Goal: Check status

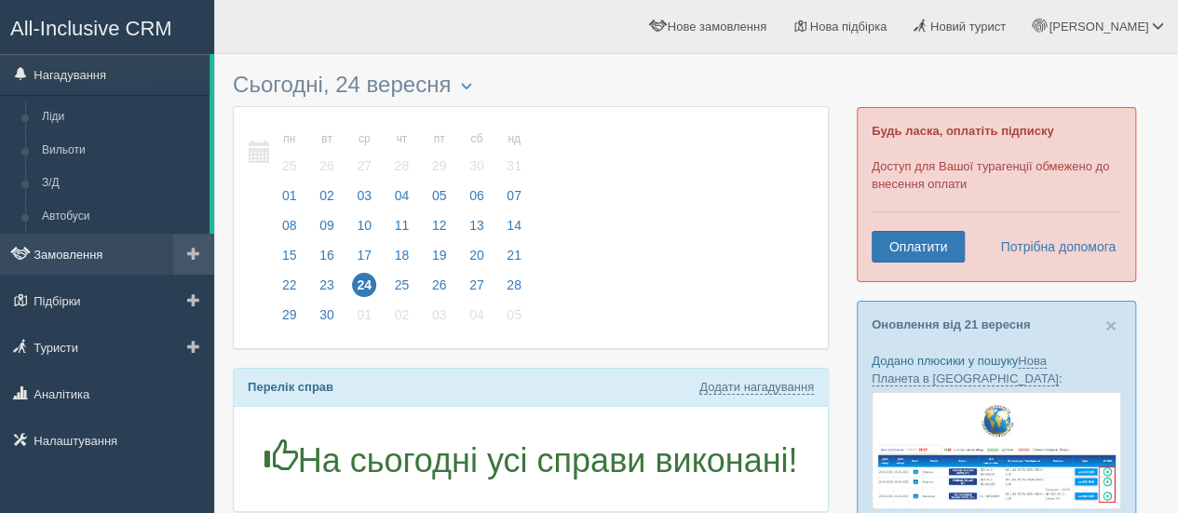
click at [91, 245] on link "Замовлення" at bounding box center [107, 254] width 214 height 41
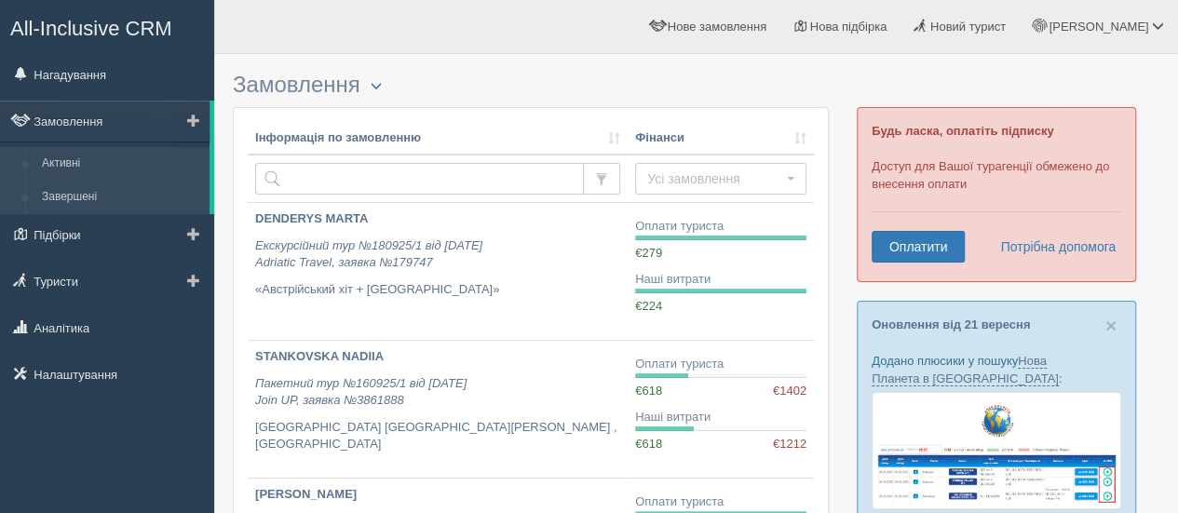
click at [113, 196] on link "Завершені" at bounding box center [122, 198] width 176 height 34
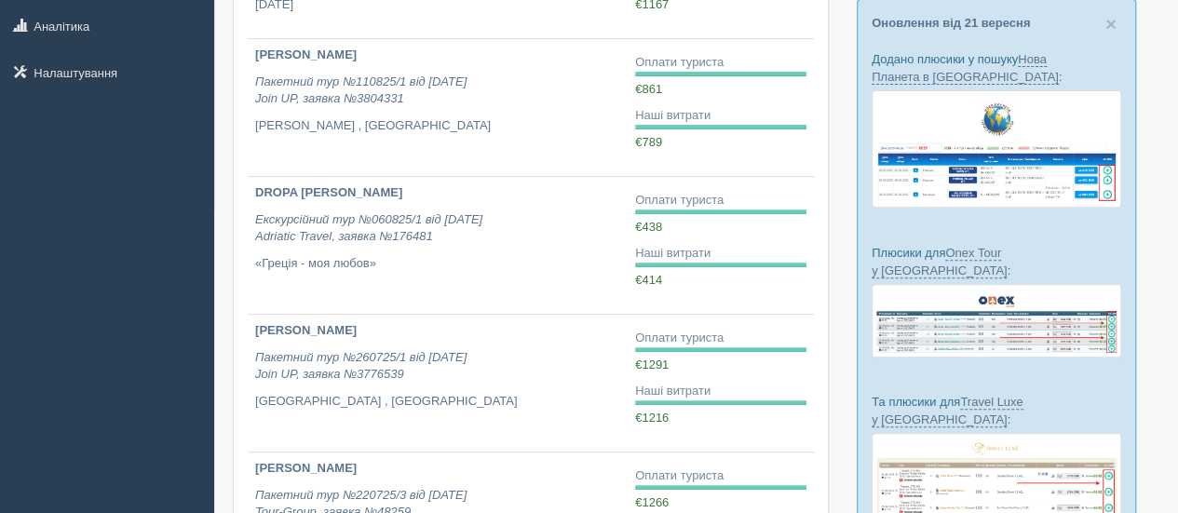
scroll to position [260, 0]
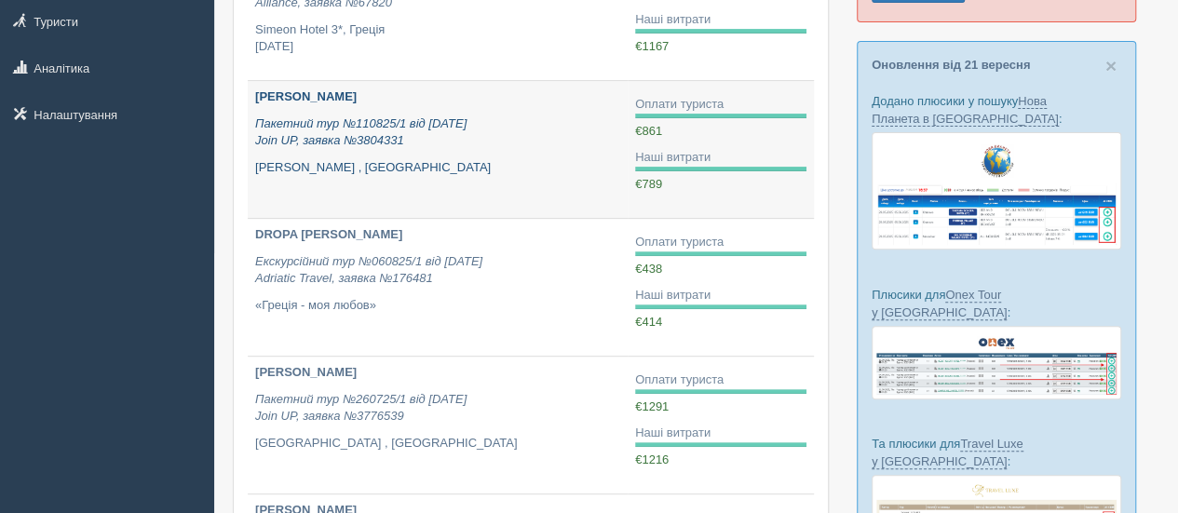
click at [295, 97] on b "KHOMA LESIA" at bounding box center [305, 96] width 101 height 14
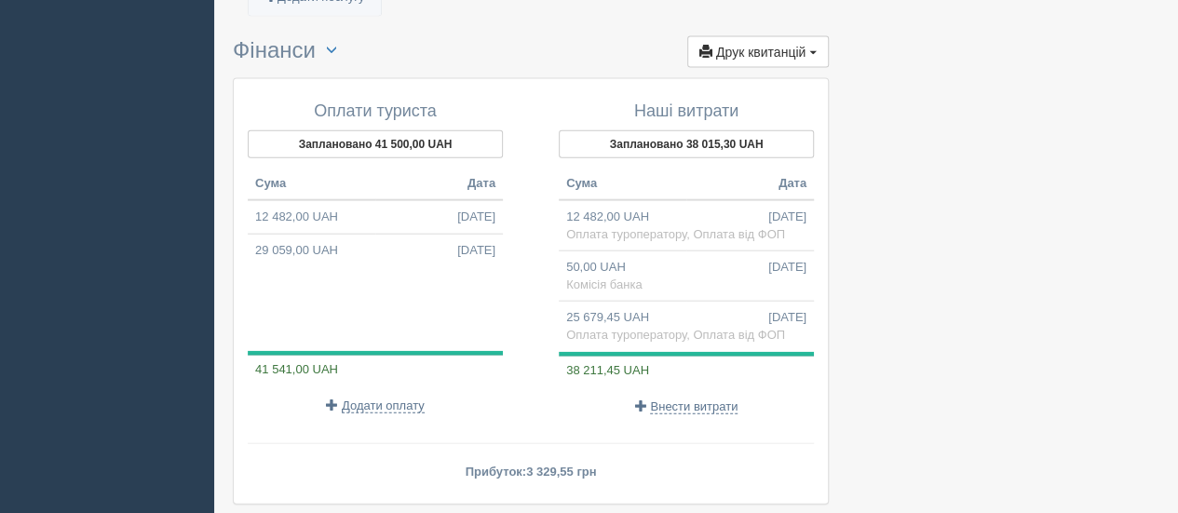
scroll to position [2185, 0]
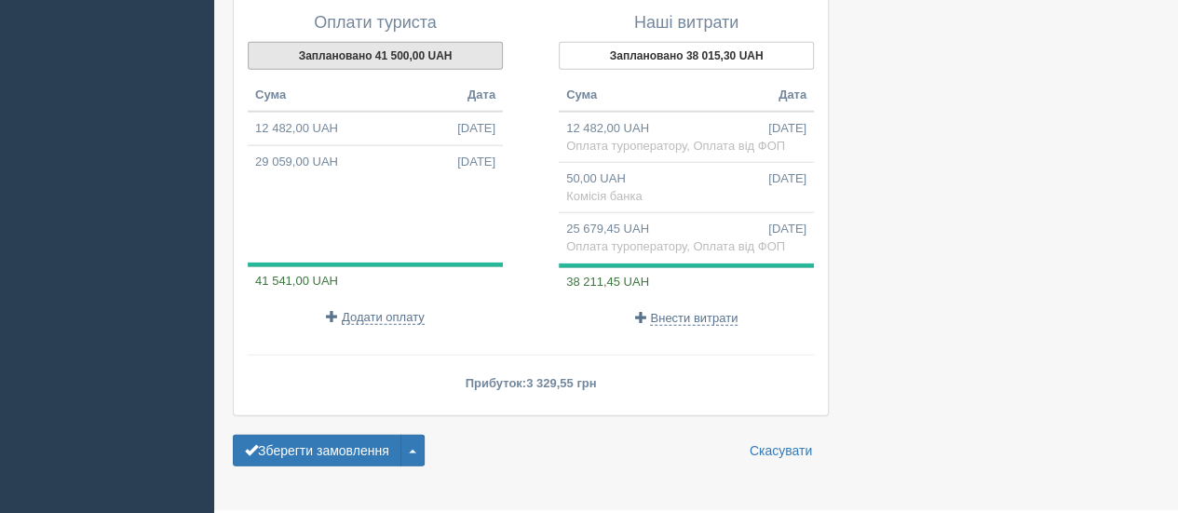
click at [382, 42] on button "Заплановано 41 500,00 UAH" at bounding box center [375, 56] width 255 height 28
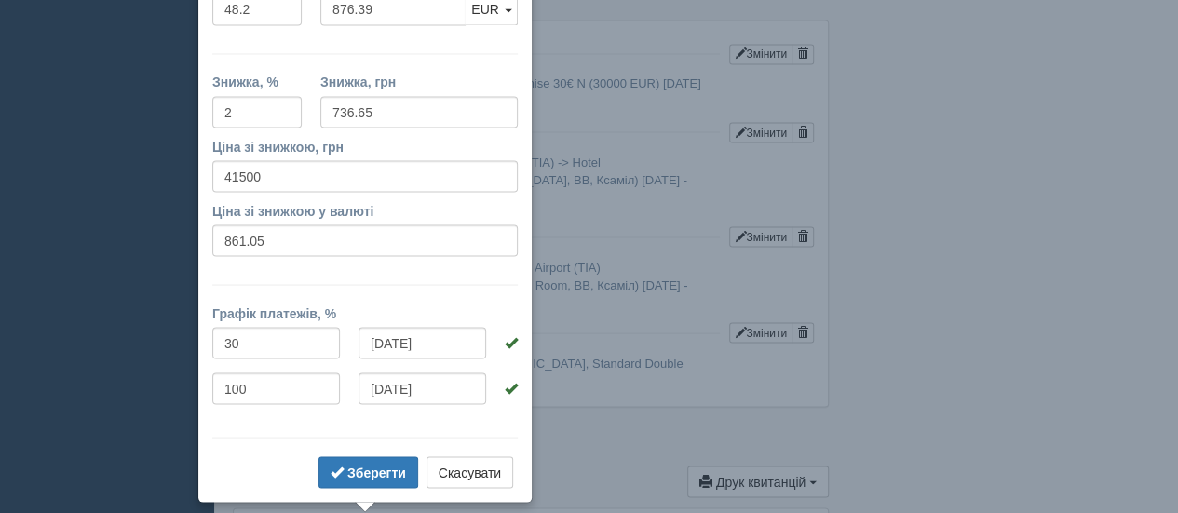
scroll to position [1533, 0]
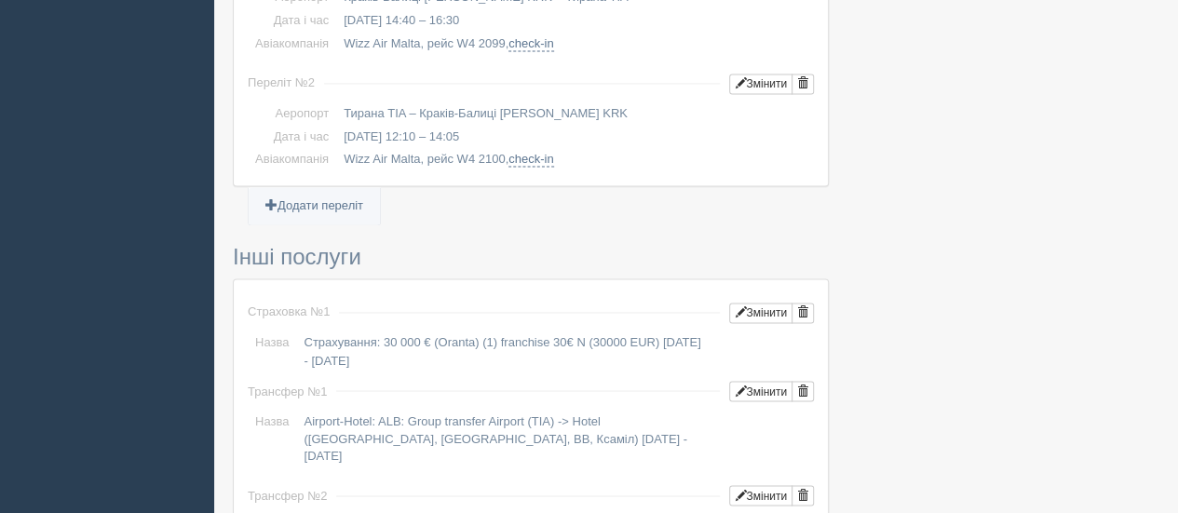
scroll to position [0, 0]
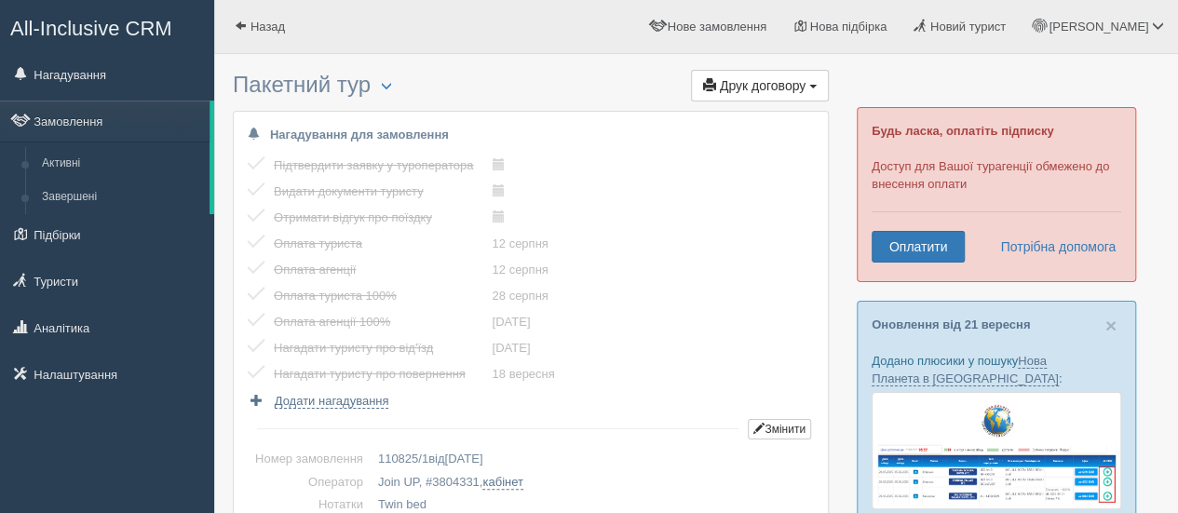
click at [101, 17] on span "All-Inclusive CRM" at bounding box center [91, 28] width 162 height 23
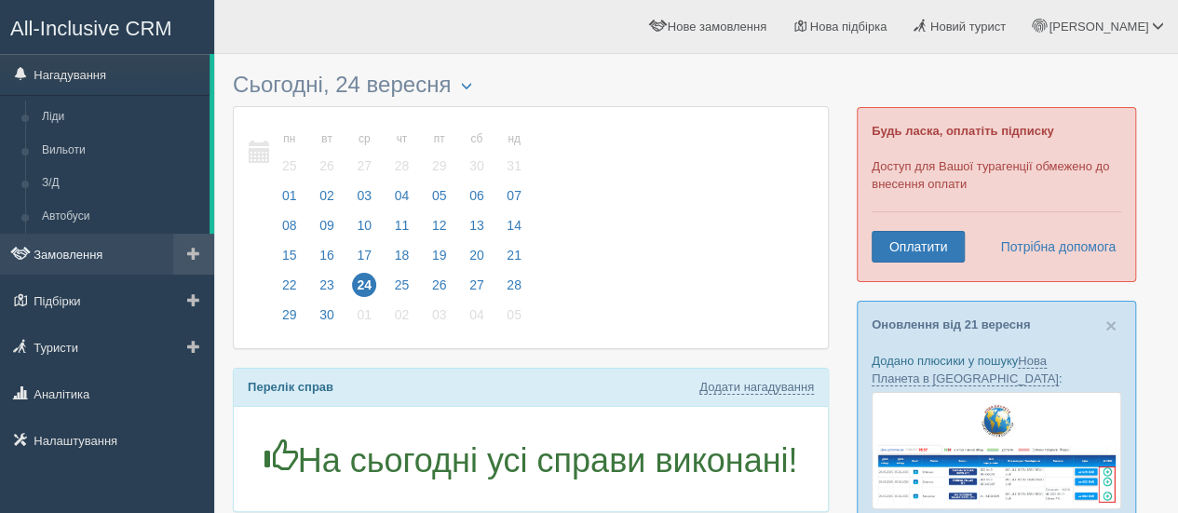
click at [69, 266] on link "Замовлення" at bounding box center [107, 254] width 214 height 41
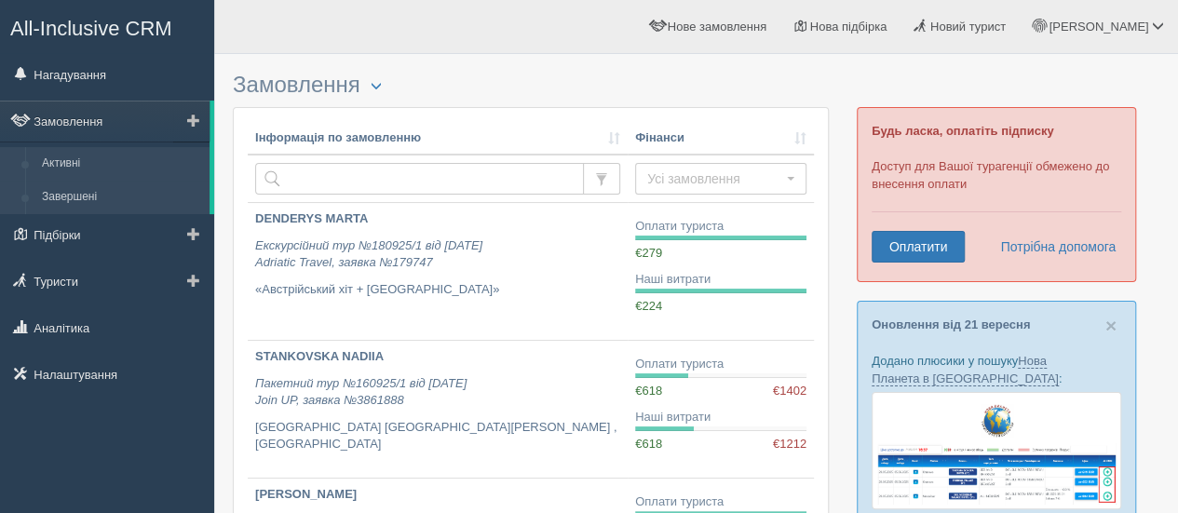
click at [97, 197] on link "Завершені" at bounding box center [122, 198] width 176 height 34
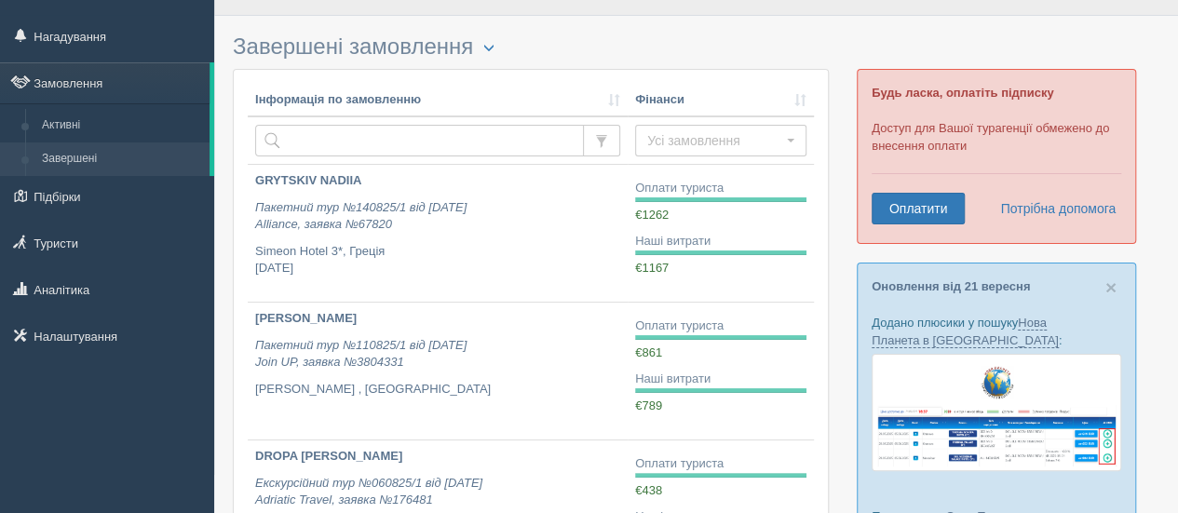
scroll to position [89, 0]
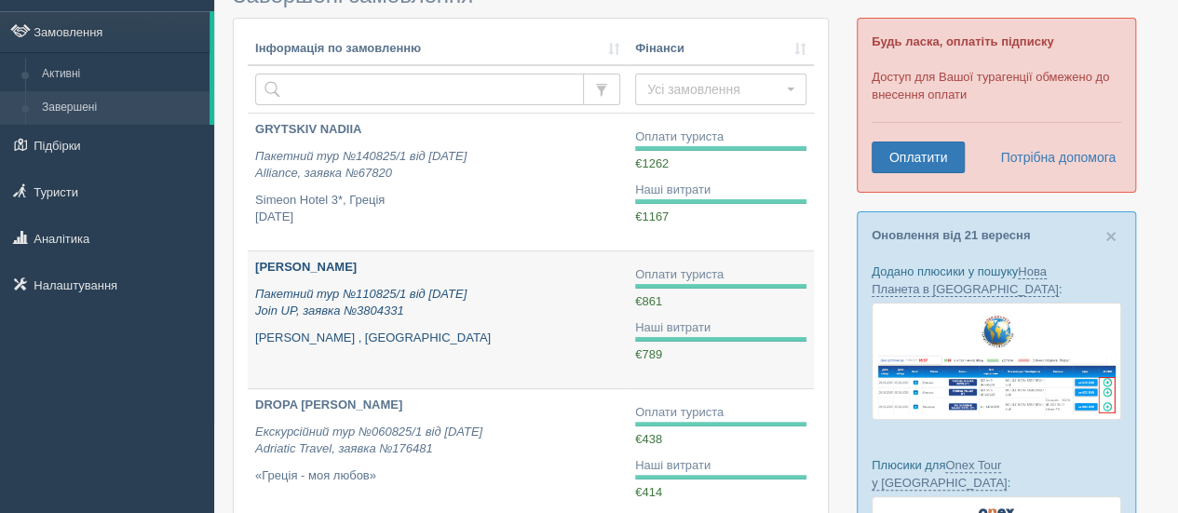
click at [315, 265] on b "KHOMA LESIA" at bounding box center [305, 267] width 101 height 14
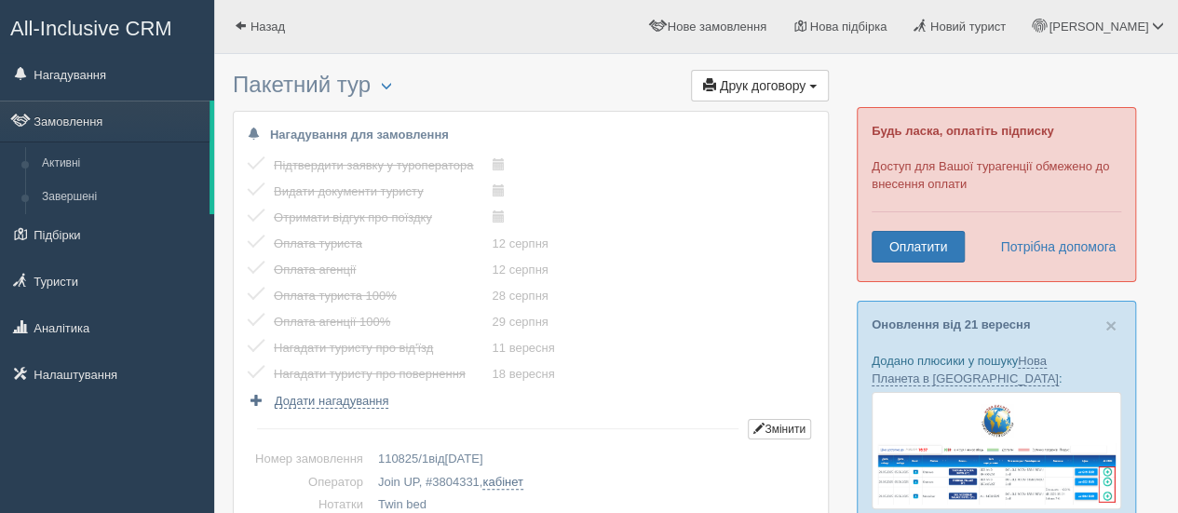
click at [99, 18] on span "All-Inclusive CRM" at bounding box center [91, 28] width 162 height 23
